Goal: Information Seeking & Learning: Learn about a topic

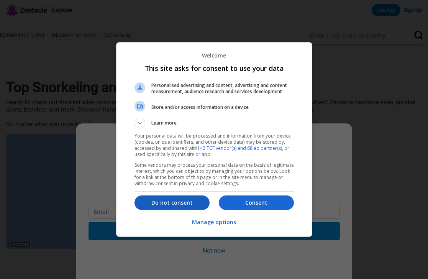
click at [177, 203] on p "Do not consent" at bounding box center [171, 203] width 75 height 8
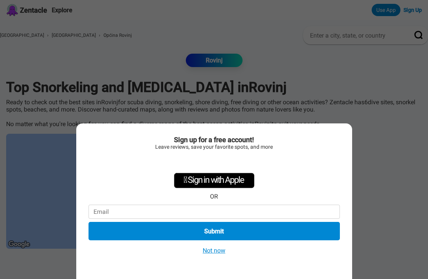
click at [215, 252] on button "Not now" at bounding box center [213, 250] width 27 height 8
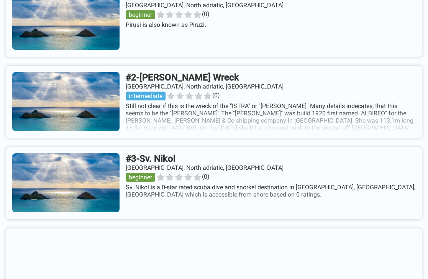
scroll to position [338, 0]
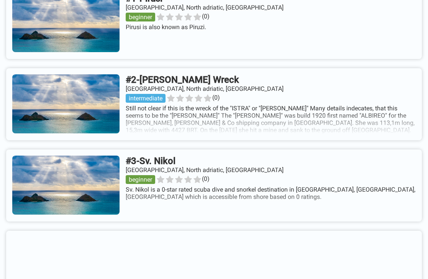
drag, startPoint x: 281, startPoint y: 138, endPoint x: 223, endPoint y: 0, distance: 150.0
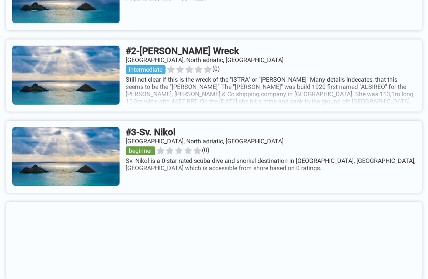
scroll to position [370, 0]
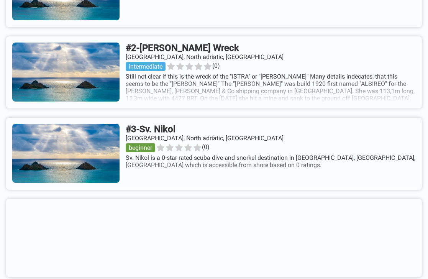
click at [214, 54] on link at bounding box center [214, 72] width 416 height 72
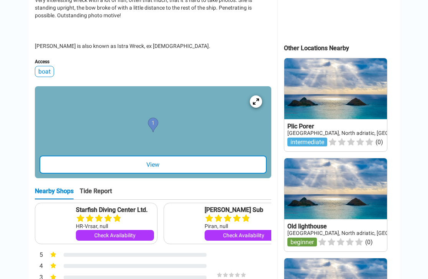
scroll to position [333, 0]
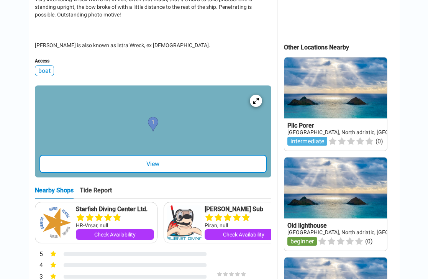
click at [166, 155] on div "View" at bounding box center [152, 164] width 227 height 18
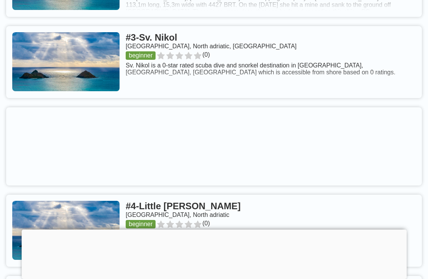
scroll to position [459, 0]
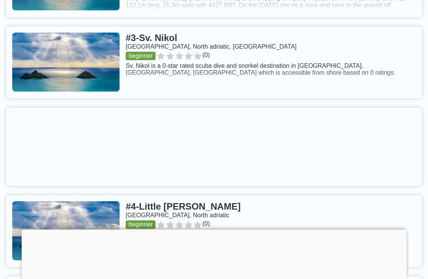
click at [188, 48] on link at bounding box center [214, 62] width 416 height 72
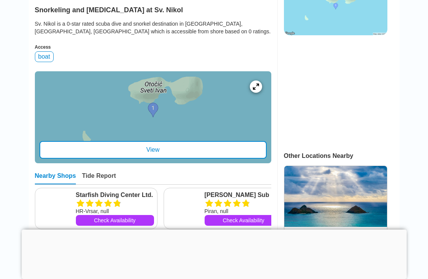
scroll to position [225, 0]
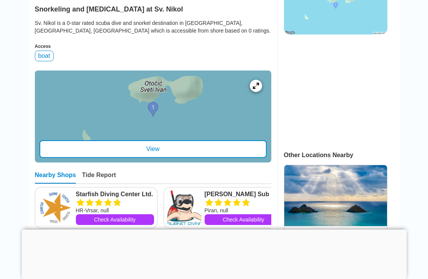
click at [194, 146] on div "View" at bounding box center [152, 149] width 227 height 18
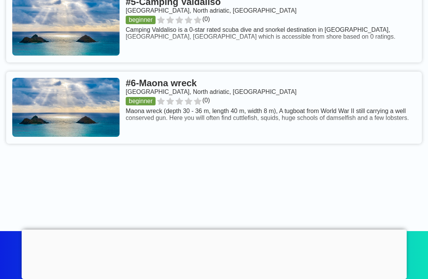
scroll to position [749, 0]
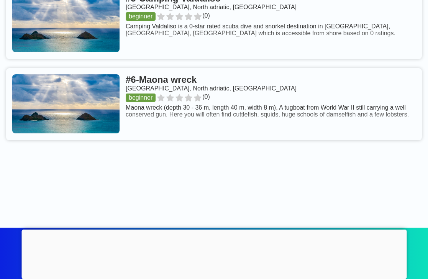
click at [190, 89] on link at bounding box center [214, 104] width 416 height 72
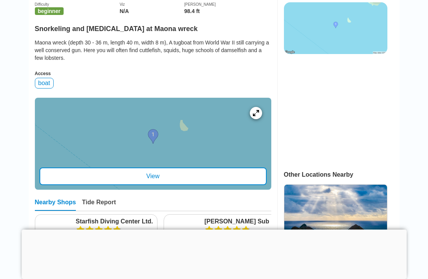
scroll to position [208, 0]
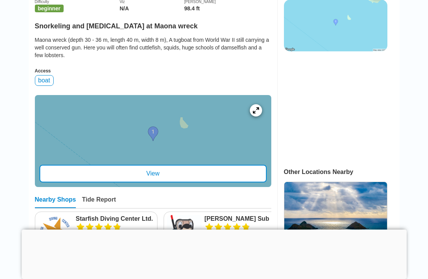
click at [155, 178] on div "View" at bounding box center [152, 174] width 227 height 18
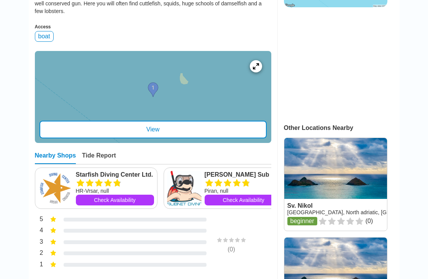
scroll to position [254, 0]
